Goal: Find specific page/section: Find specific page/section

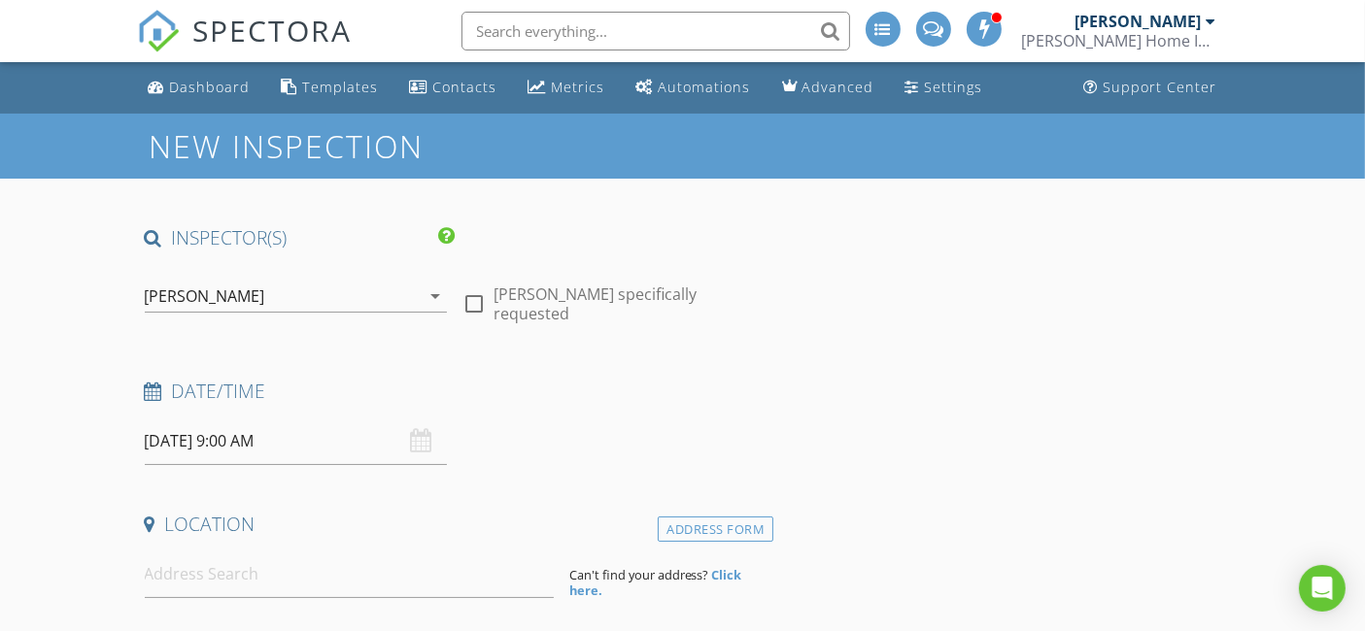
click at [644, 39] on input "text" at bounding box center [655, 31] width 388 height 39
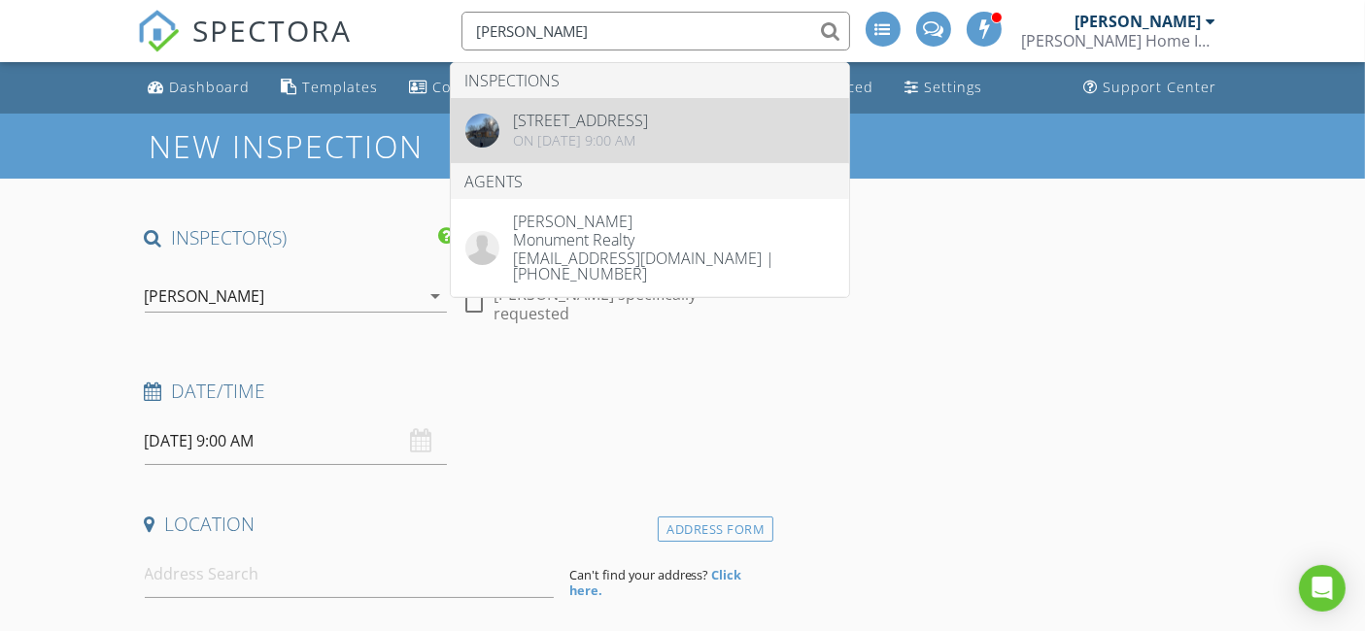
type input "marcy"
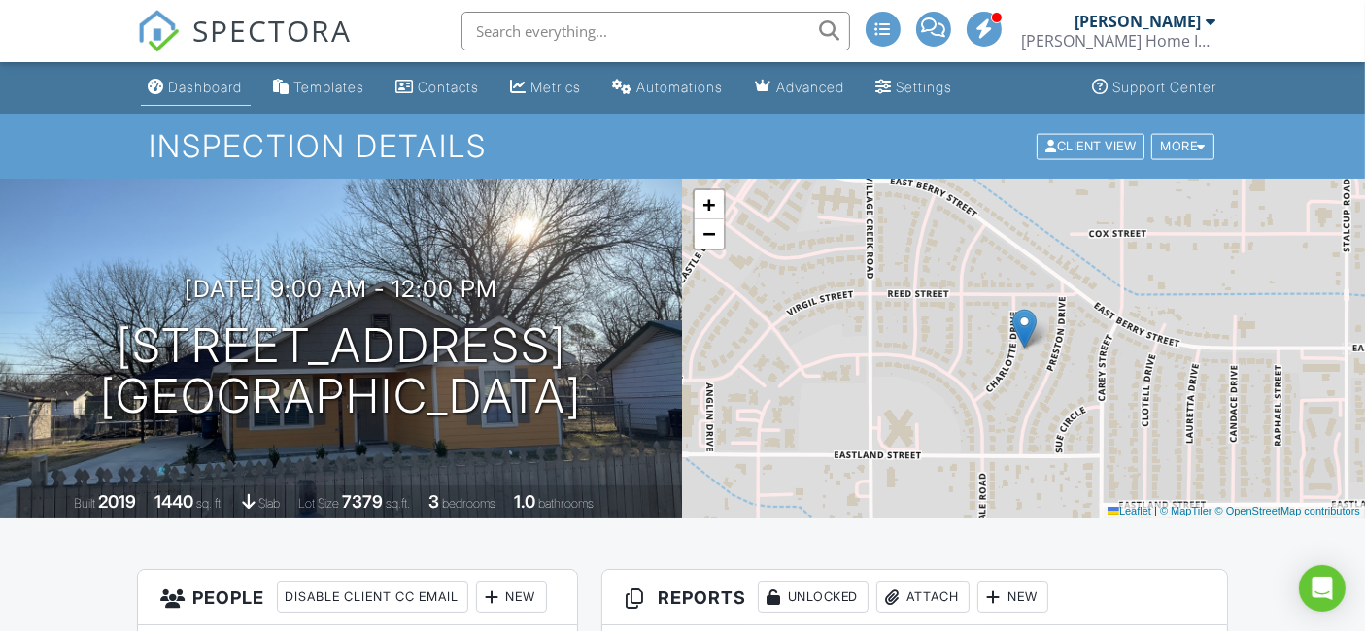
click at [219, 87] on div "Dashboard" at bounding box center [206, 87] width 74 height 17
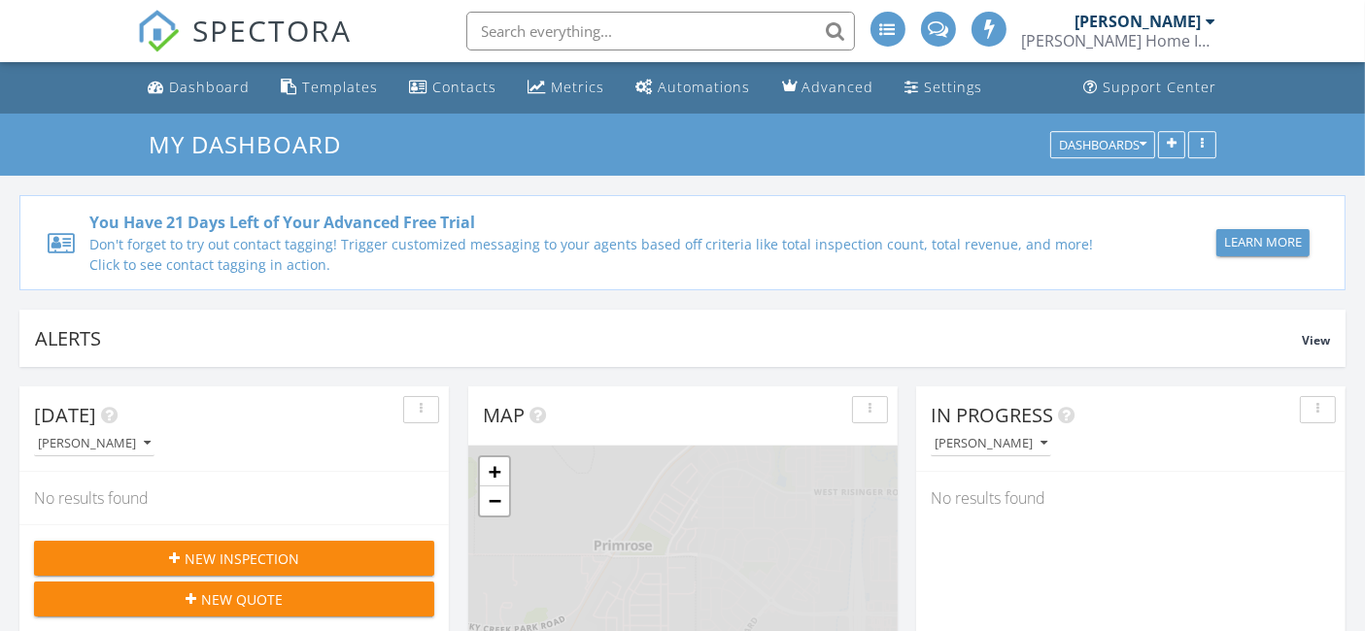
scroll to position [10, 9]
